Goal: Navigation & Orientation: Find specific page/section

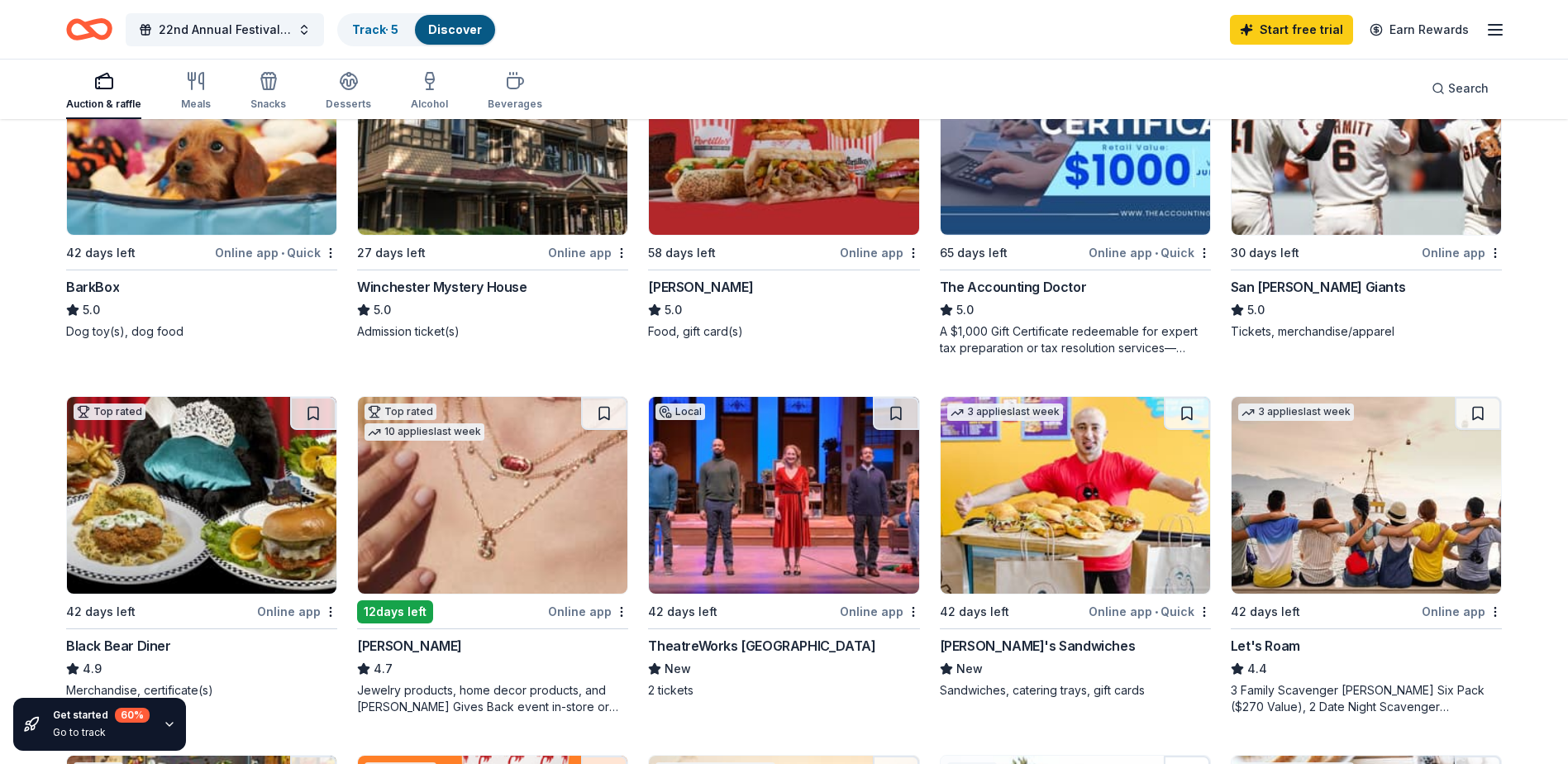
scroll to position [661, 0]
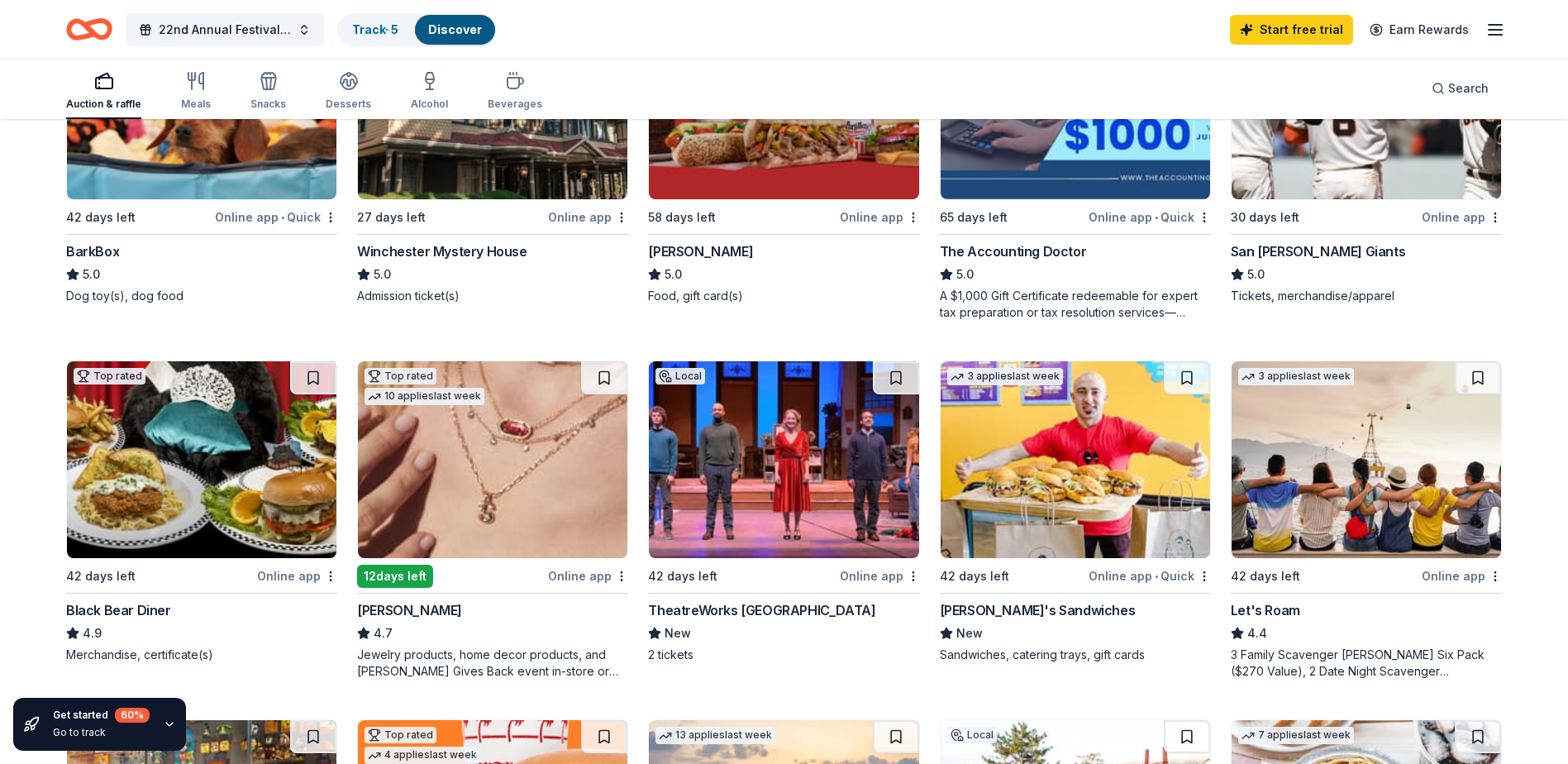
click at [1287, 419] on img at bounding box center [1366, 459] width 269 height 196
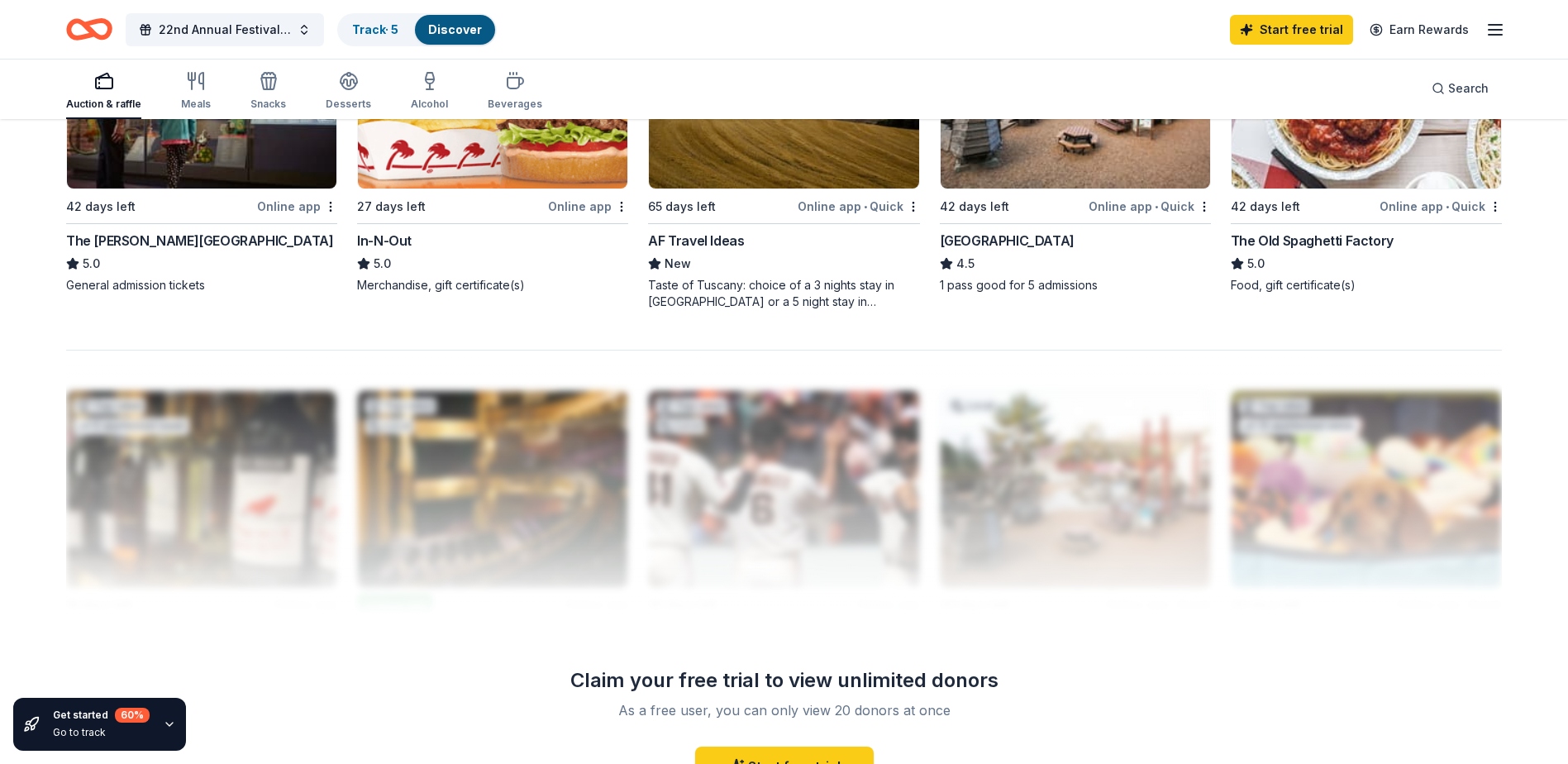
scroll to position [1390, 0]
click at [370, 36] on div "Track · 5" at bounding box center [375, 30] width 73 height 30
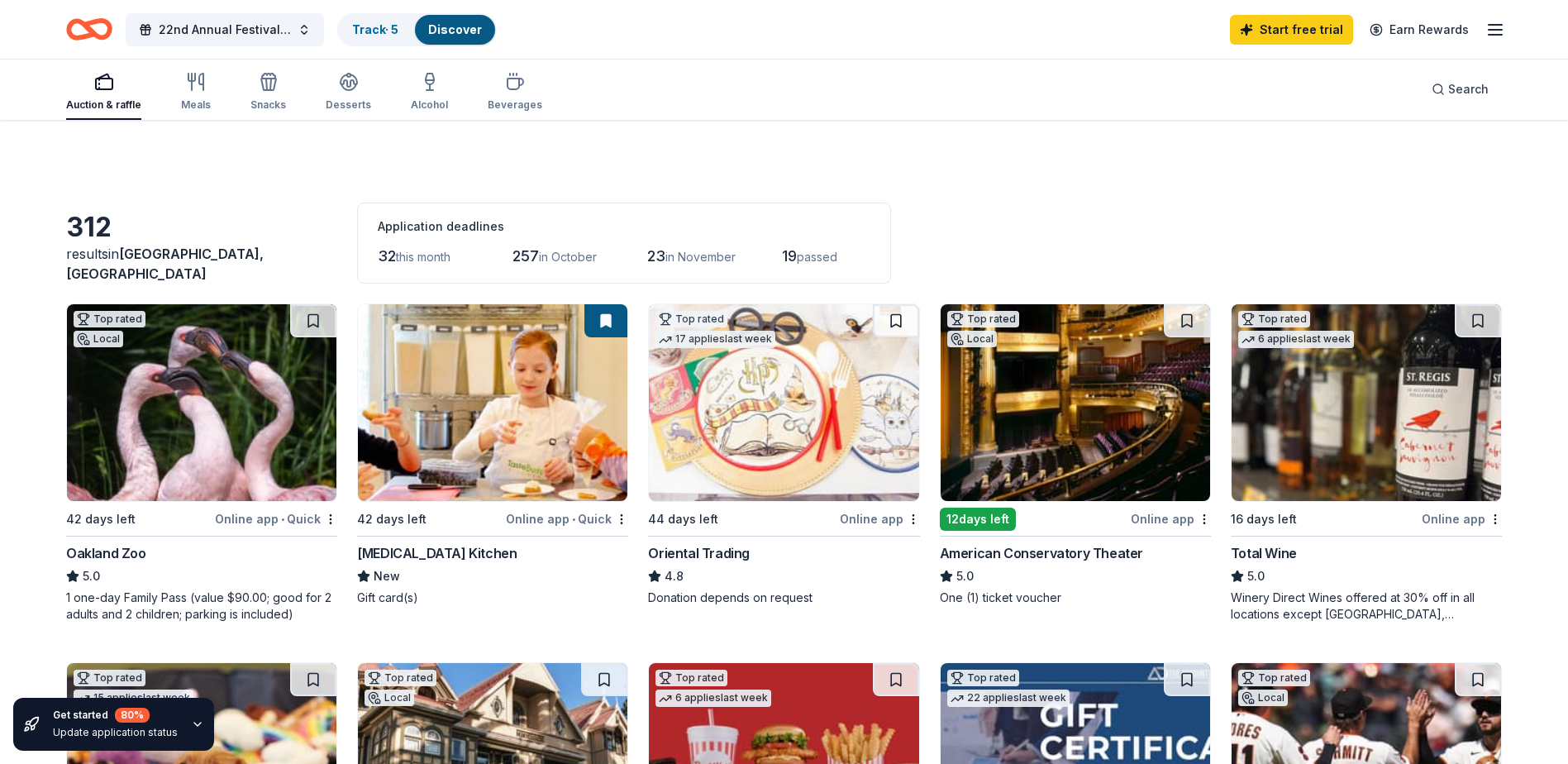
click at [441, 25] on link "Discover" at bounding box center [455, 29] width 54 height 14
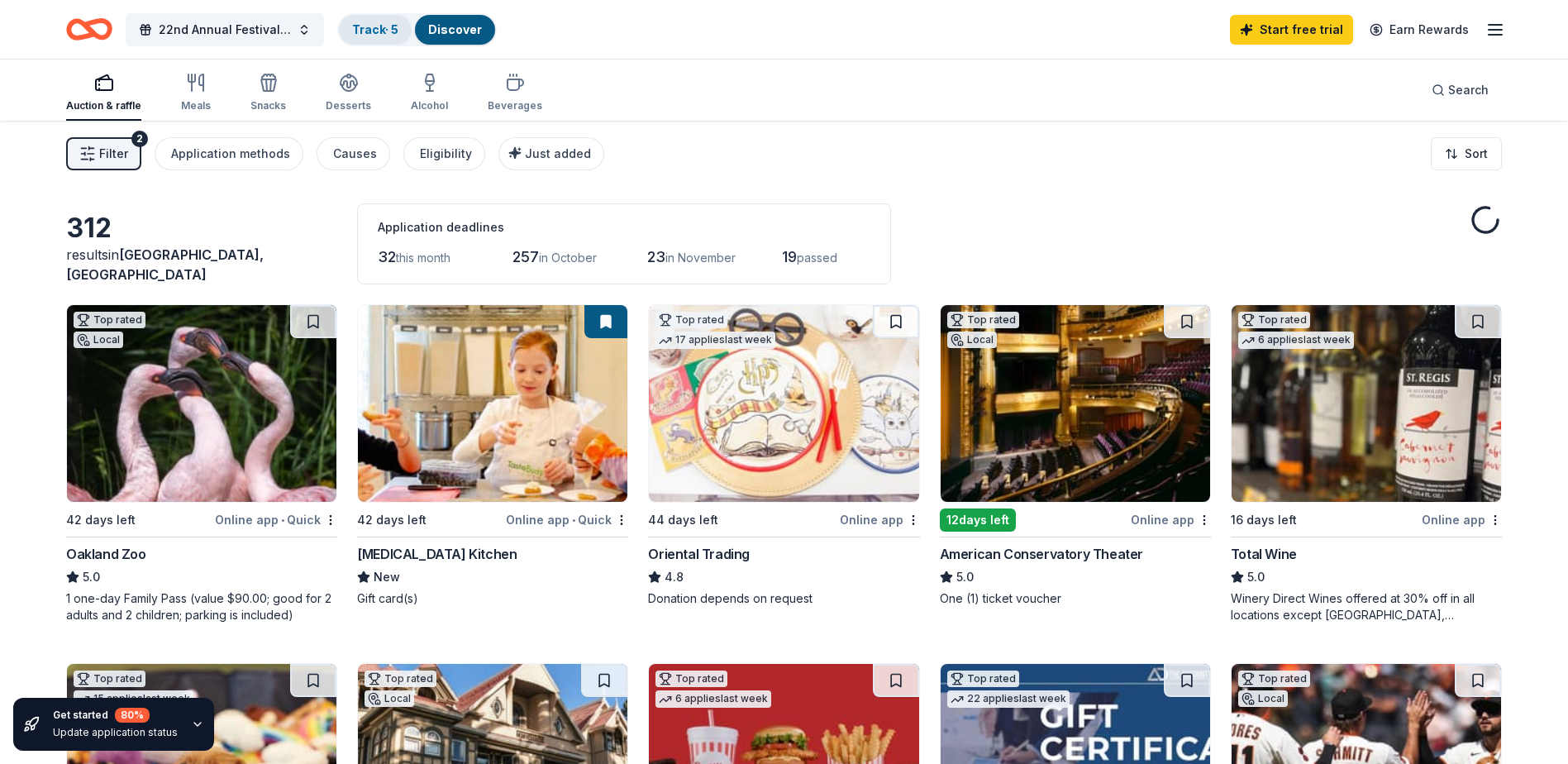
click at [406, 22] on div "Track · 5" at bounding box center [375, 30] width 73 height 30
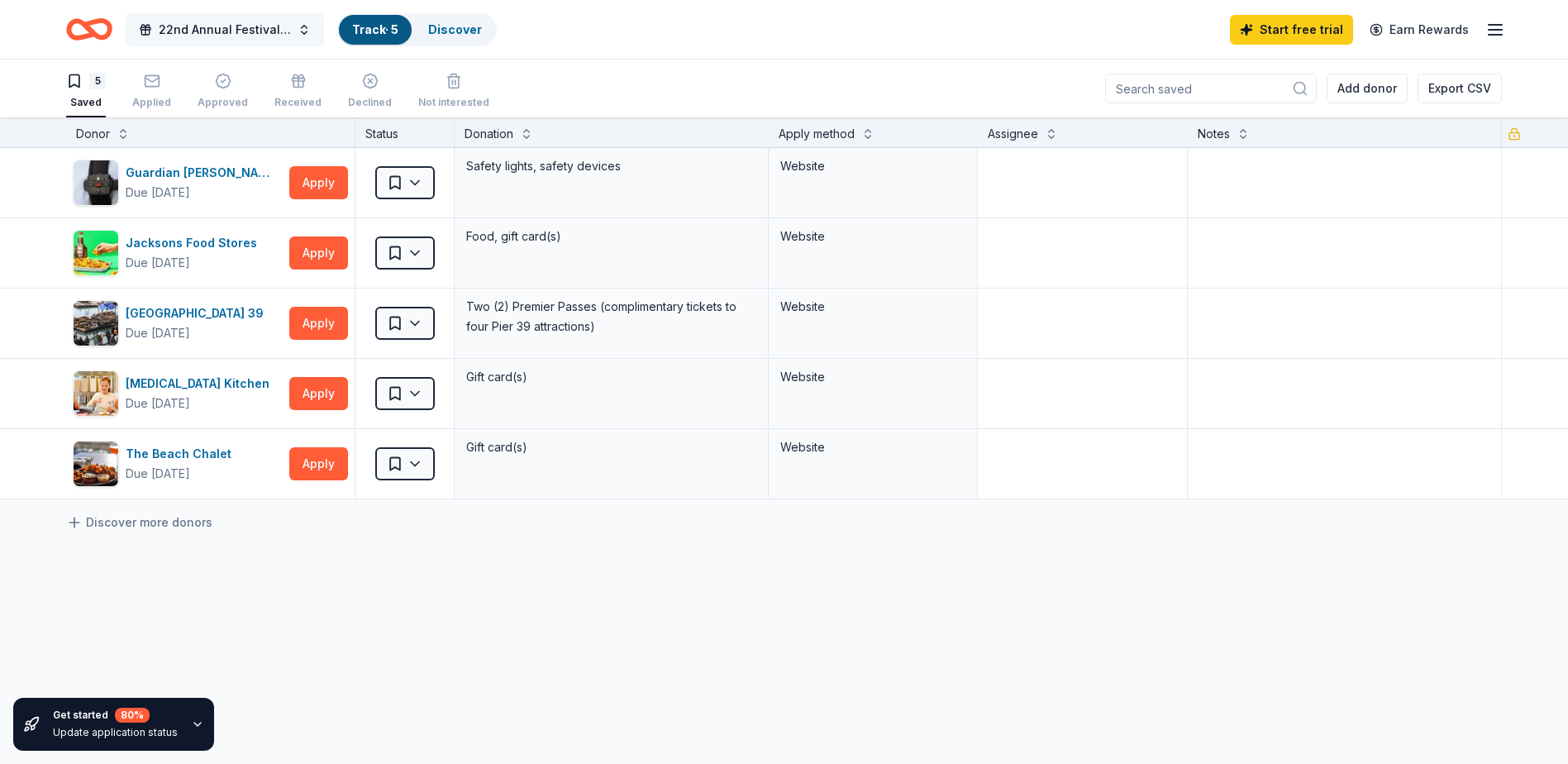
click at [223, 27] on span "22nd Annual Festival of Trees" at bounding box center [224, 30] width 133 height 20
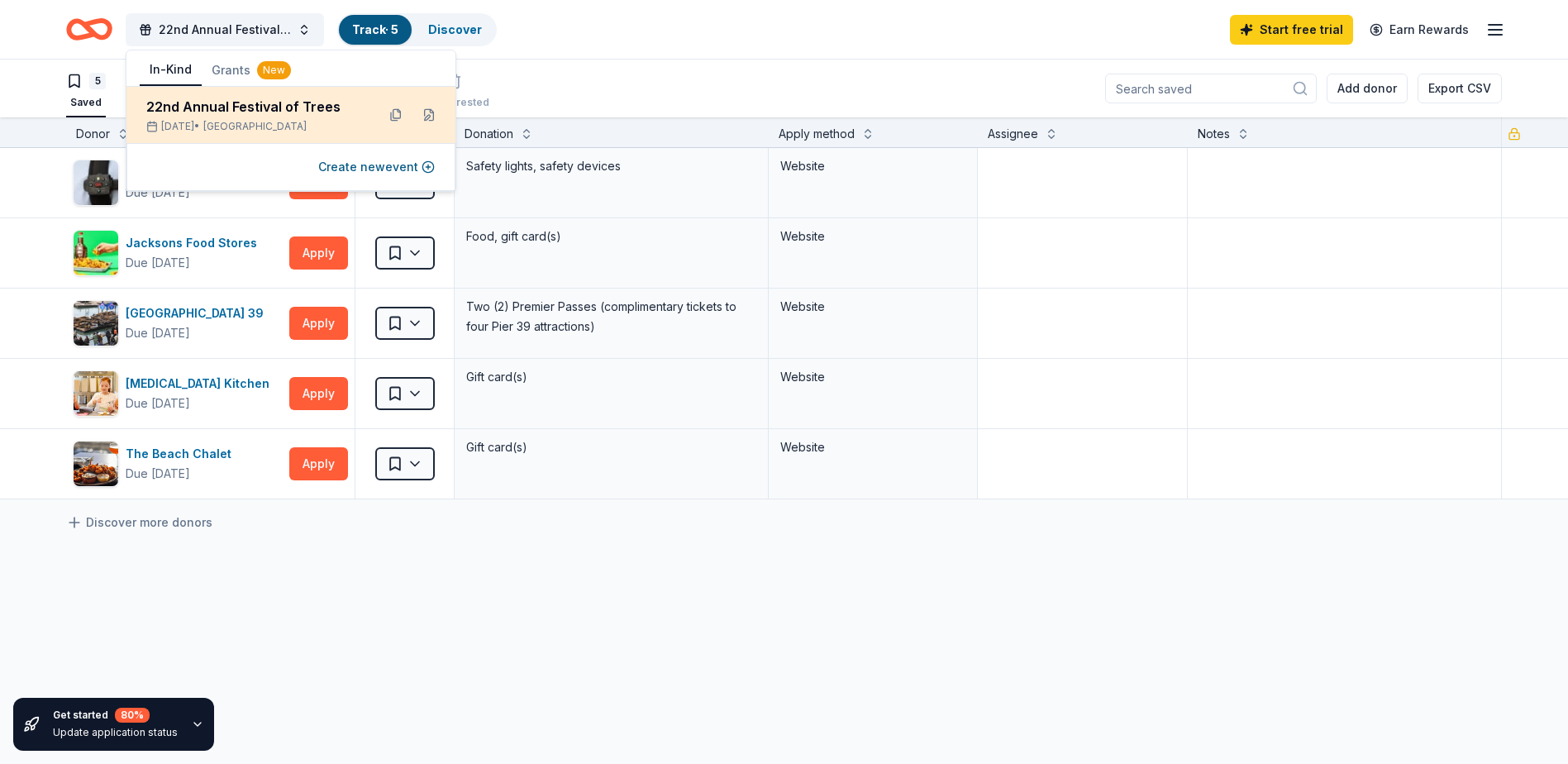
click at [200, 105] on div "22nd Annual Festival of Trees" at bounding box center [254, 107] width 216 height 20
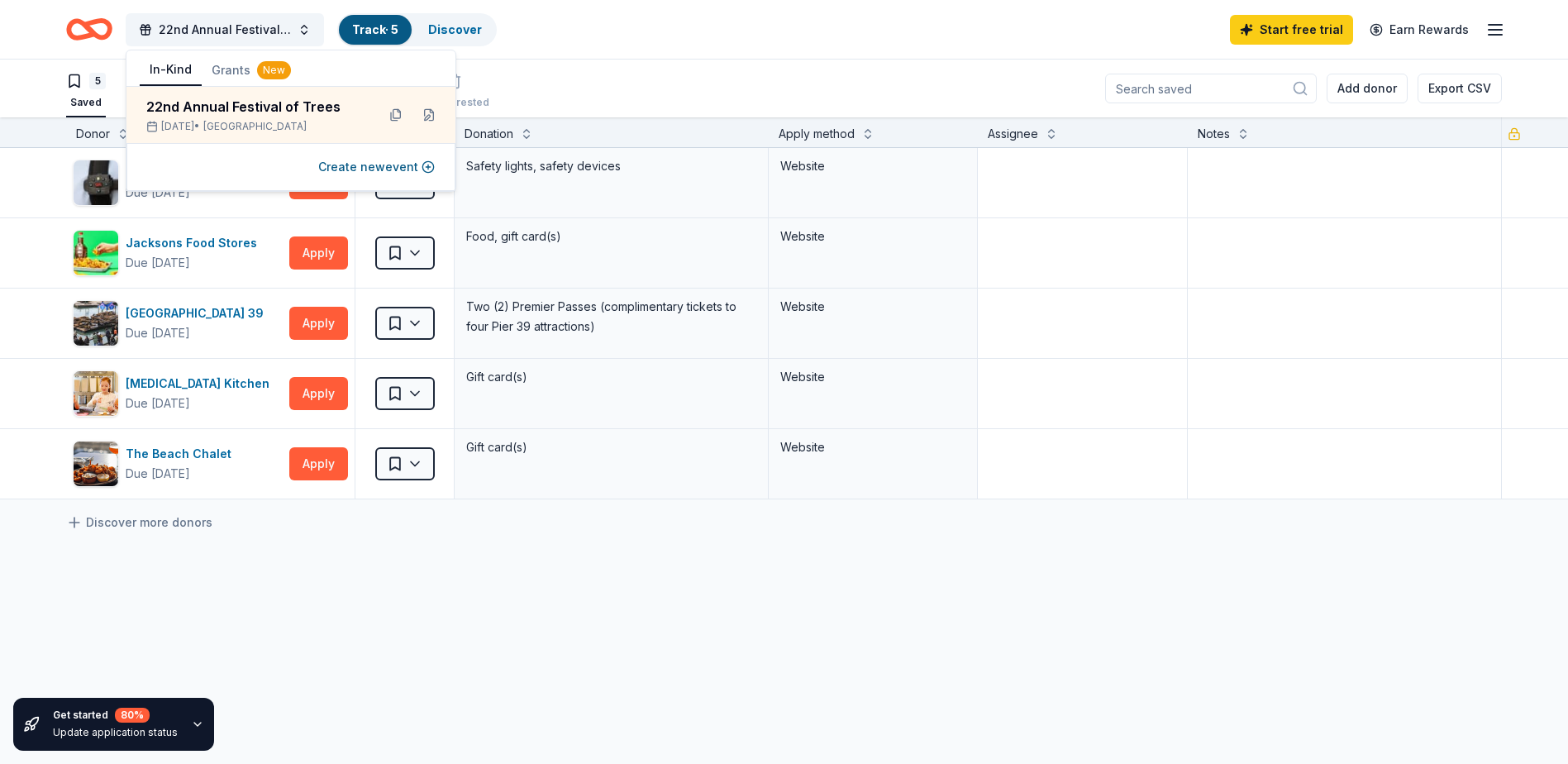
click at [591, 38] on div "22nd Annual Festival of Trees Track · 5 Discover Start free trial Earn Rewards" at bounding box center [784, 29] width 1435 height 39
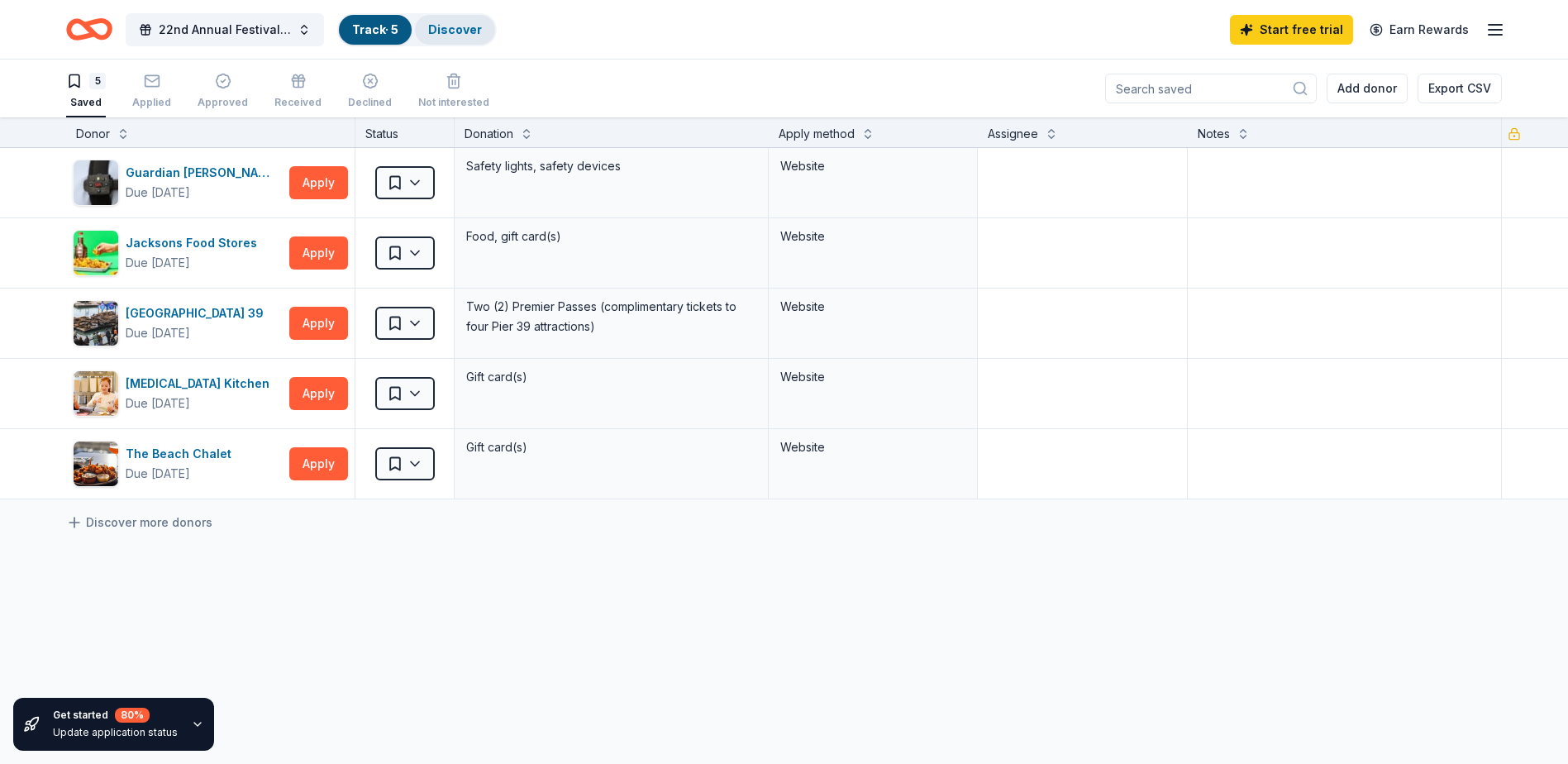
click at [436, 22] on link "Discover" at bounding box center [455, 29] width 54 height 14
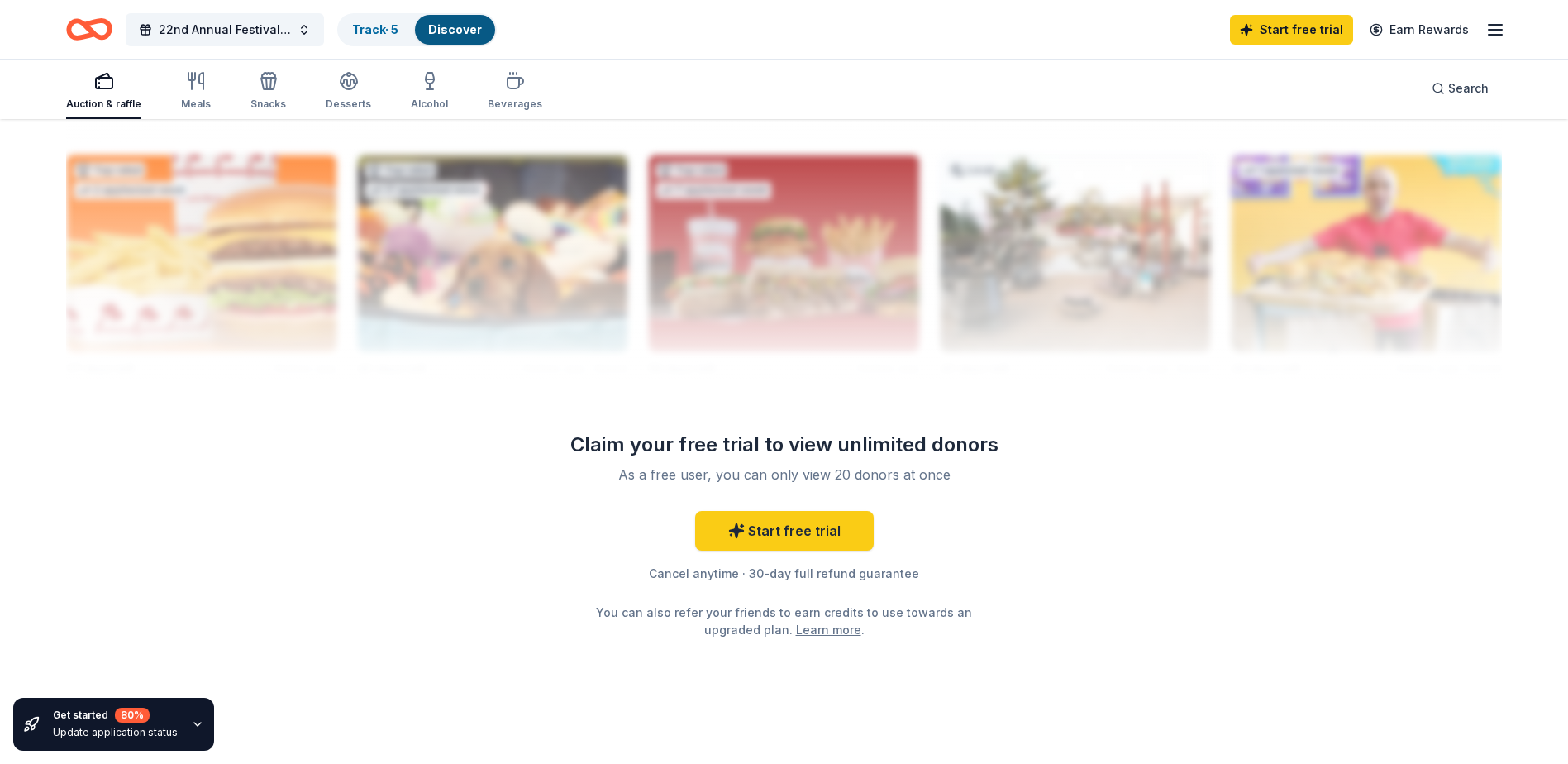
scroll to position [1639, 0]
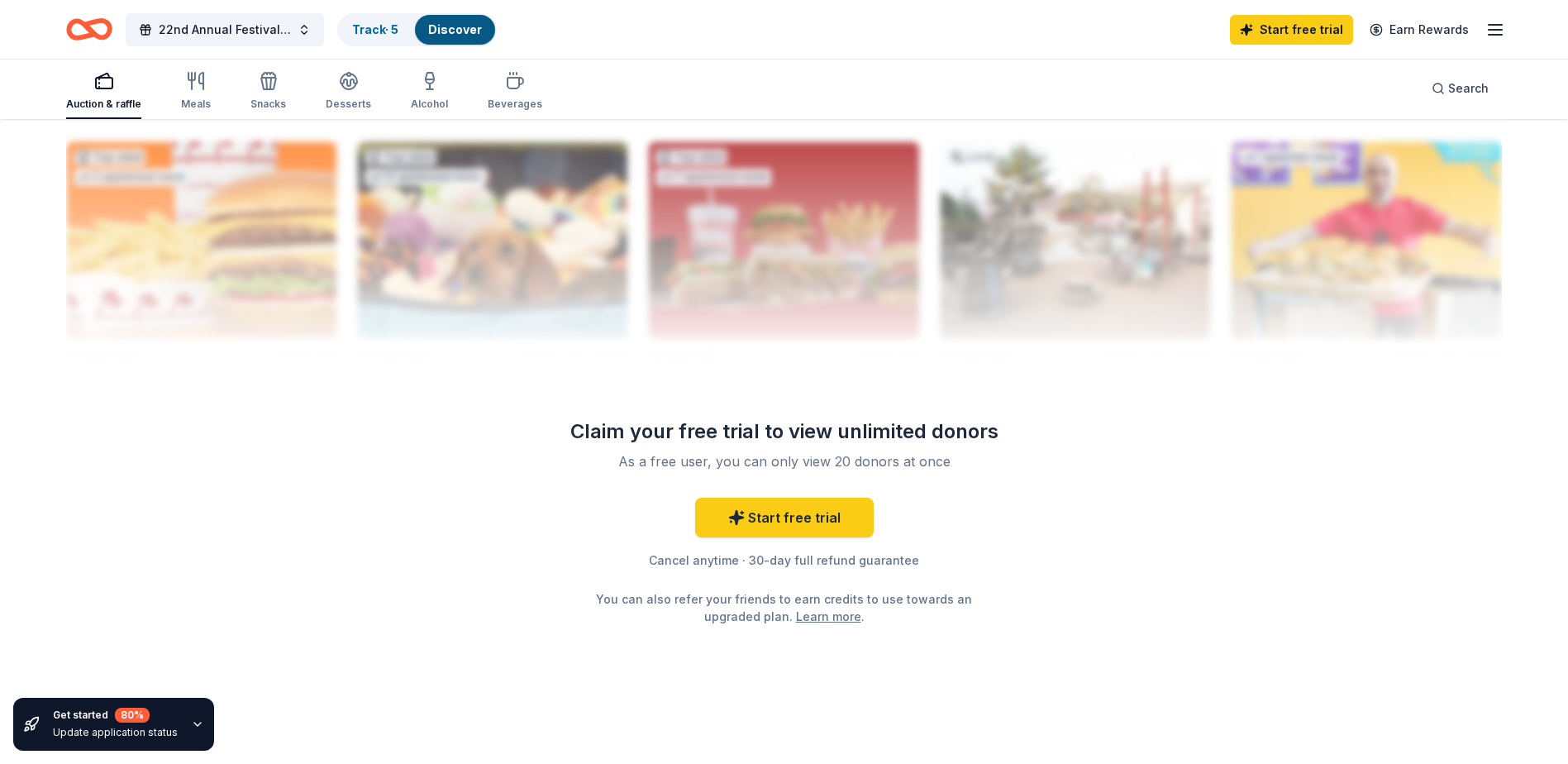
click at [1480, 24] on div "Start free trial Earn Rewards" at bounding box center [1367, 29] width 275 height 39
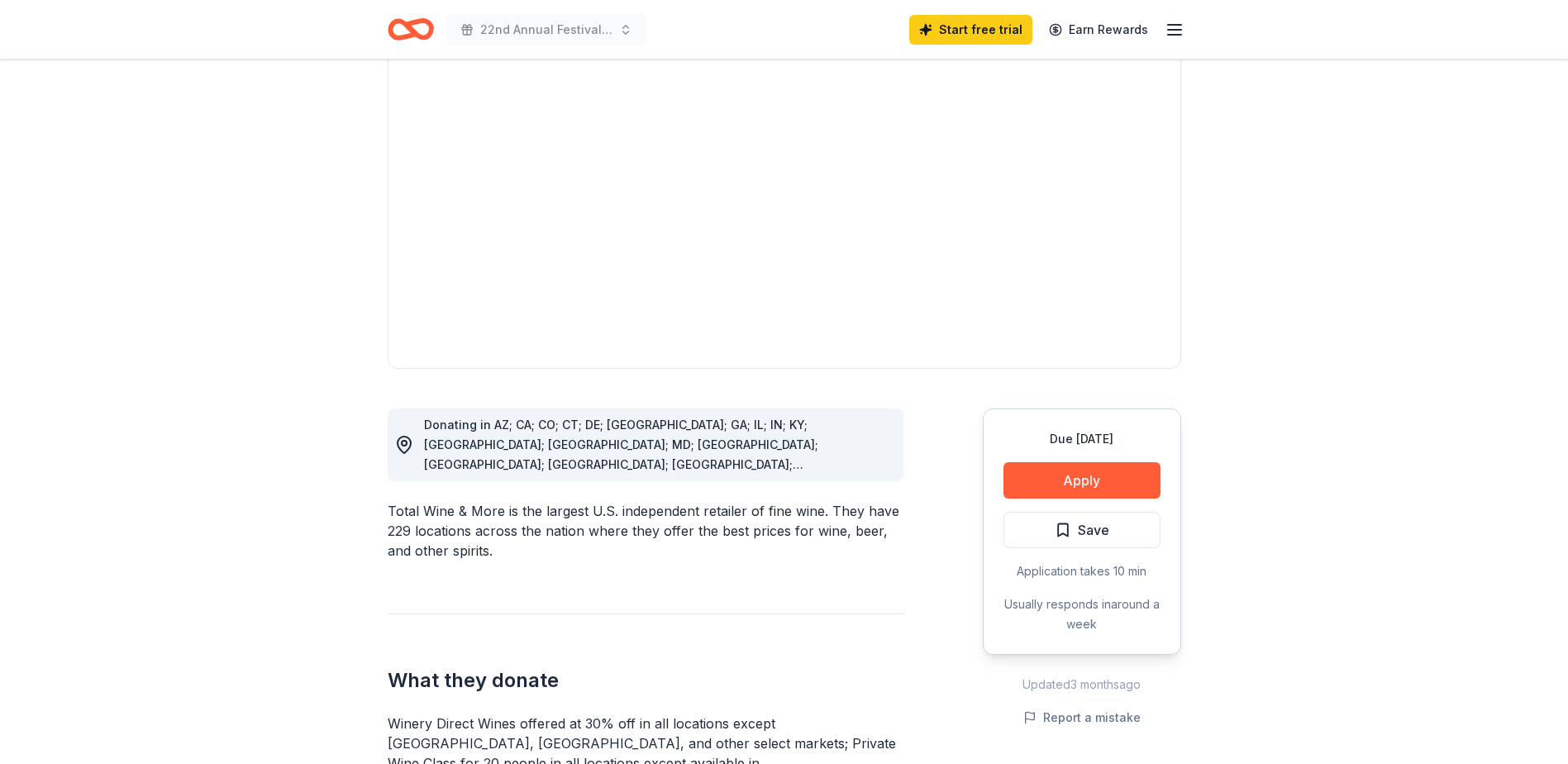
scroll to position [166, 0]
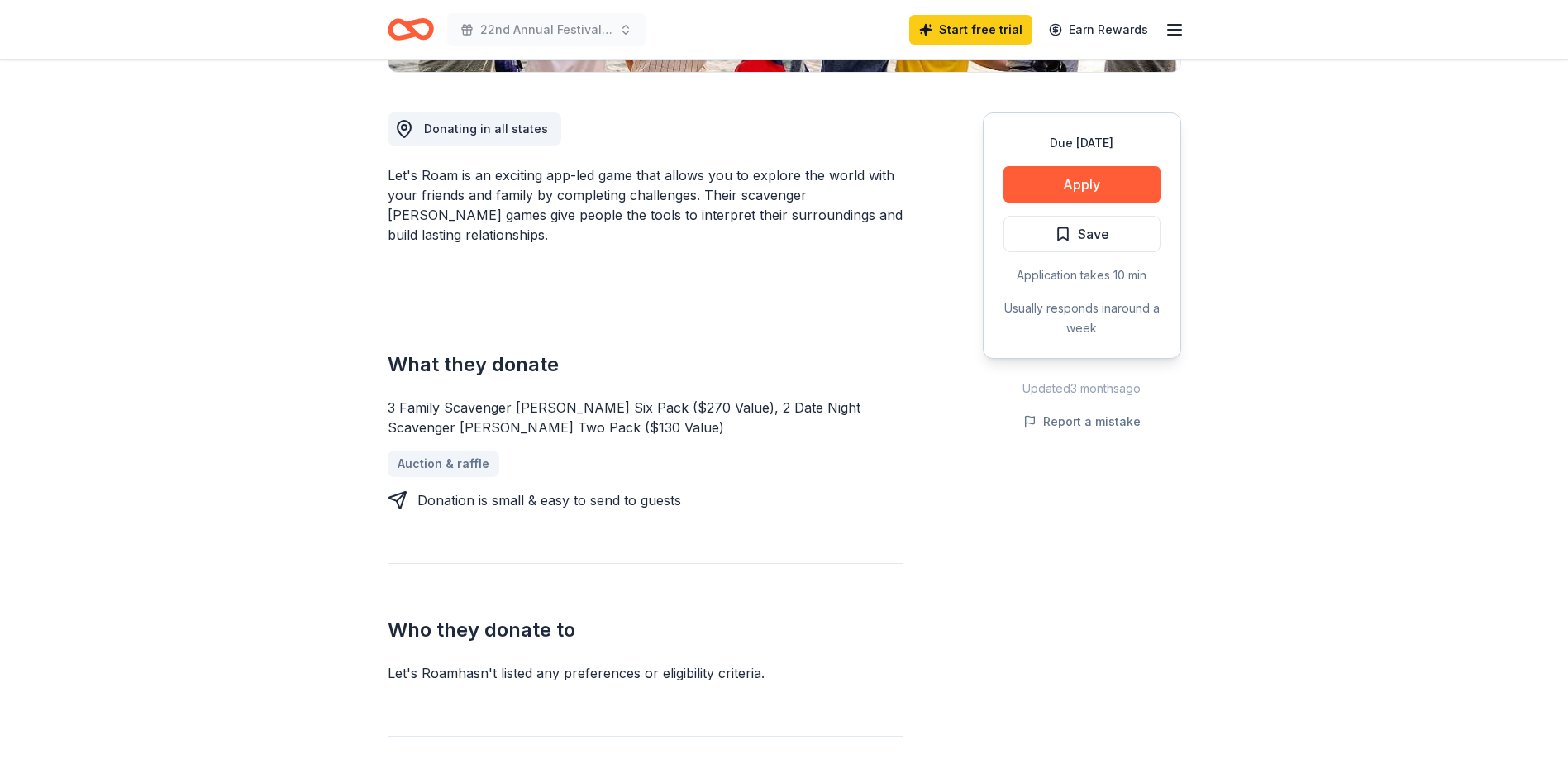
scroll to position [496, 0]
